Goal: Task Accomplishment & Management: Use online tool/utility

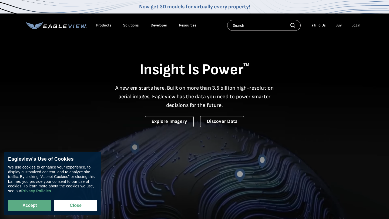
click at [352, 27] on div "Login" at bounding box center [355, 25] width 9 height 5
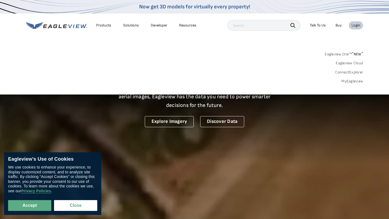
click at [362, 82] on link "MyEagleview" at bounding box center [352, 81] width 22 height 5
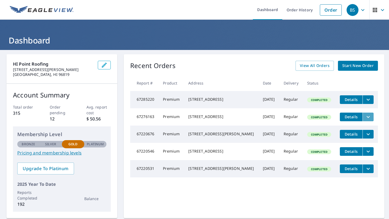
click at [365, 120] on icon "filesDropdownBtn-67276163" at bounding box center [368, 117] width 6 height 6
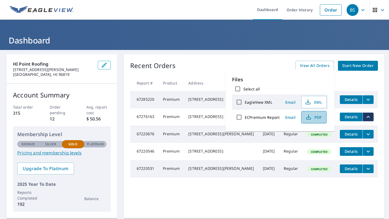
click at [309, 118] on icon "button" at bounding box center [308, 116] width 2 height 4
